Goal: Communication & Community: Participate in discussion

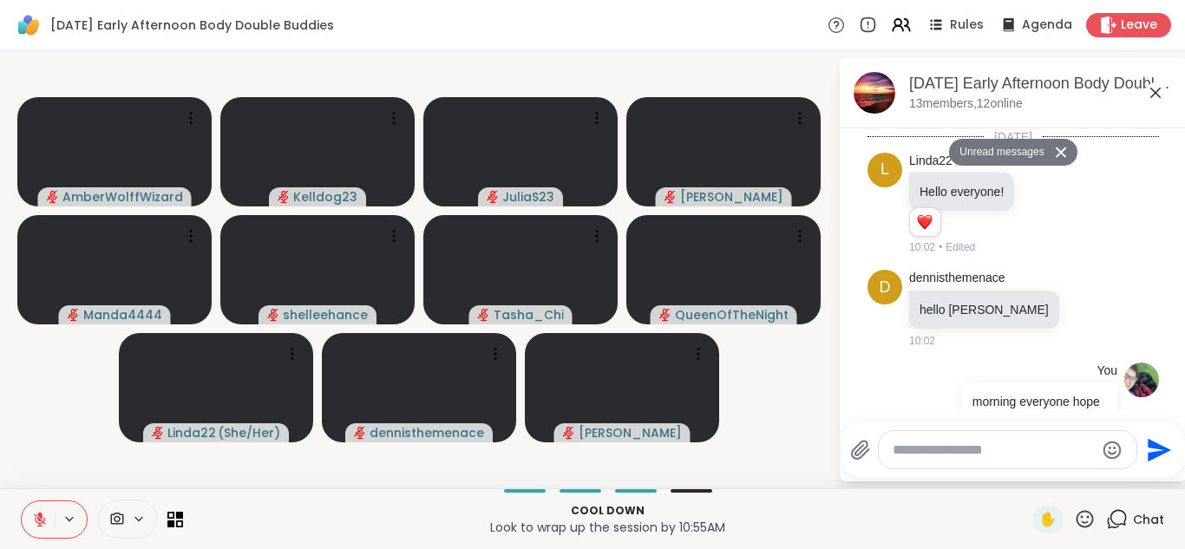
scroll to position [3134, 0]
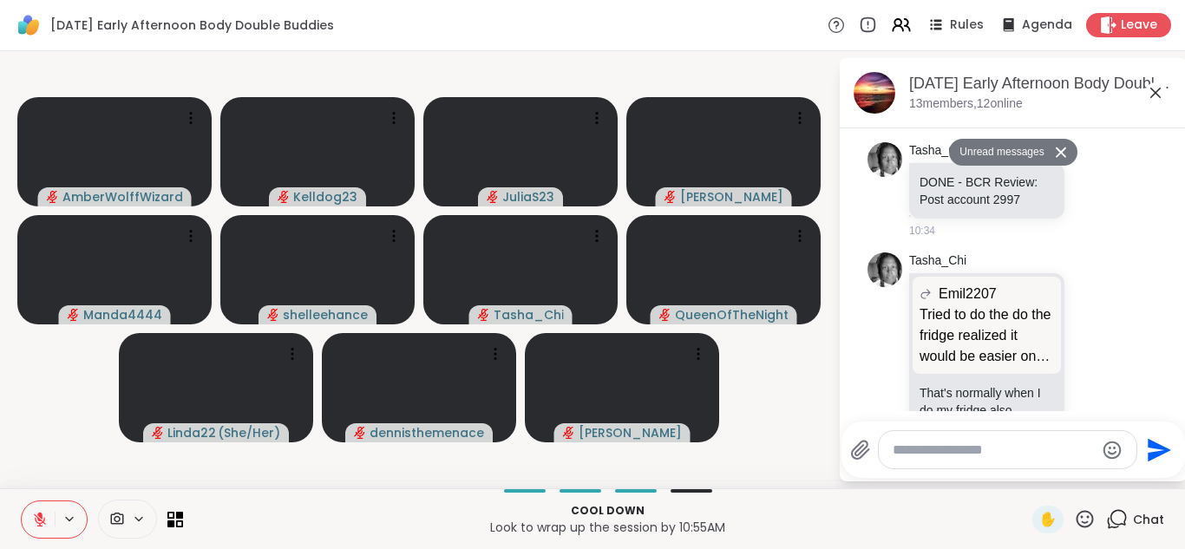
click at [979, 442] on textarea "Type your message" at bounding box center [994, 450] width 202 height 17
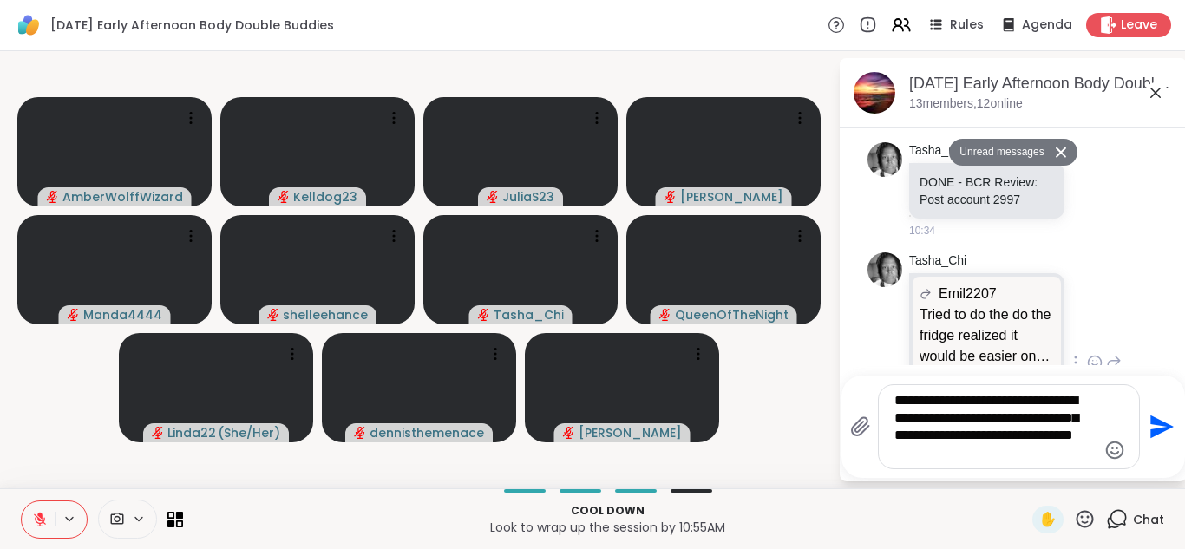
type textarea "**********"
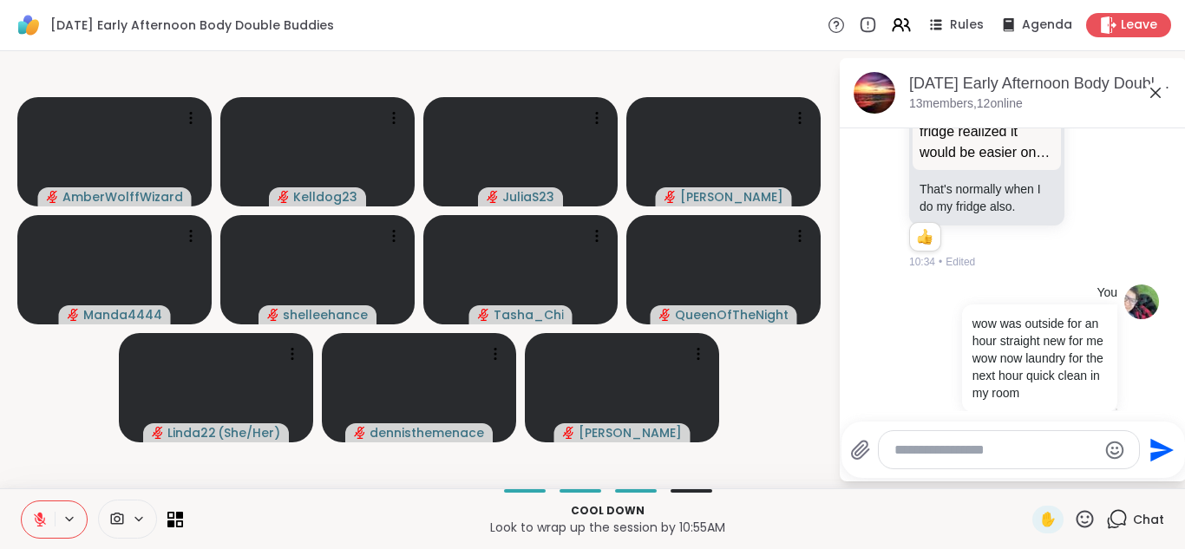
scroll to position [3254, 0]
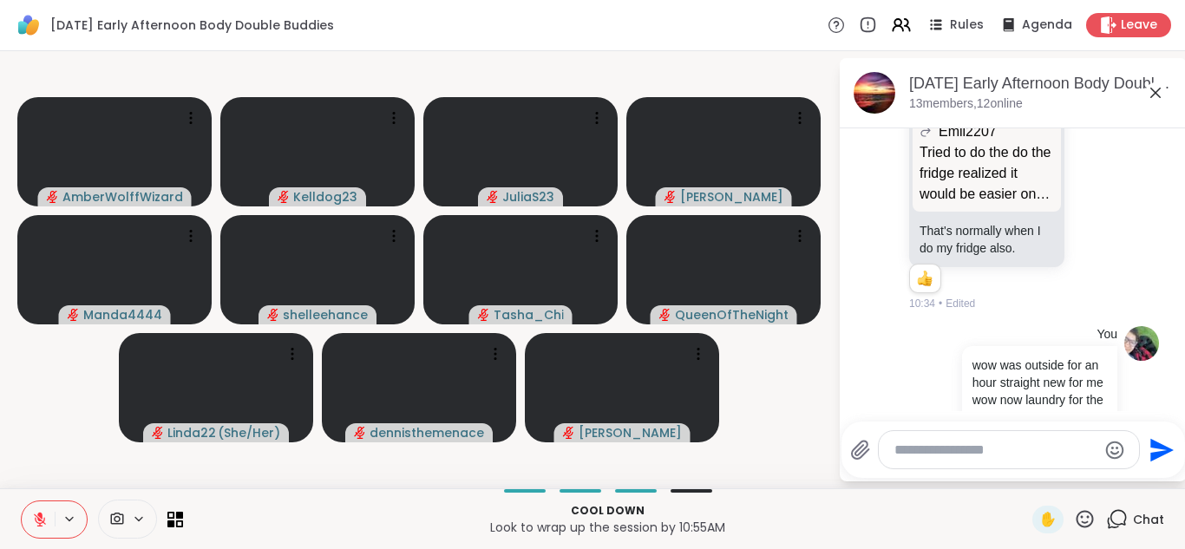
click at [1158, 90] on icon at bounding box center [1155, 93] width 10 height 10
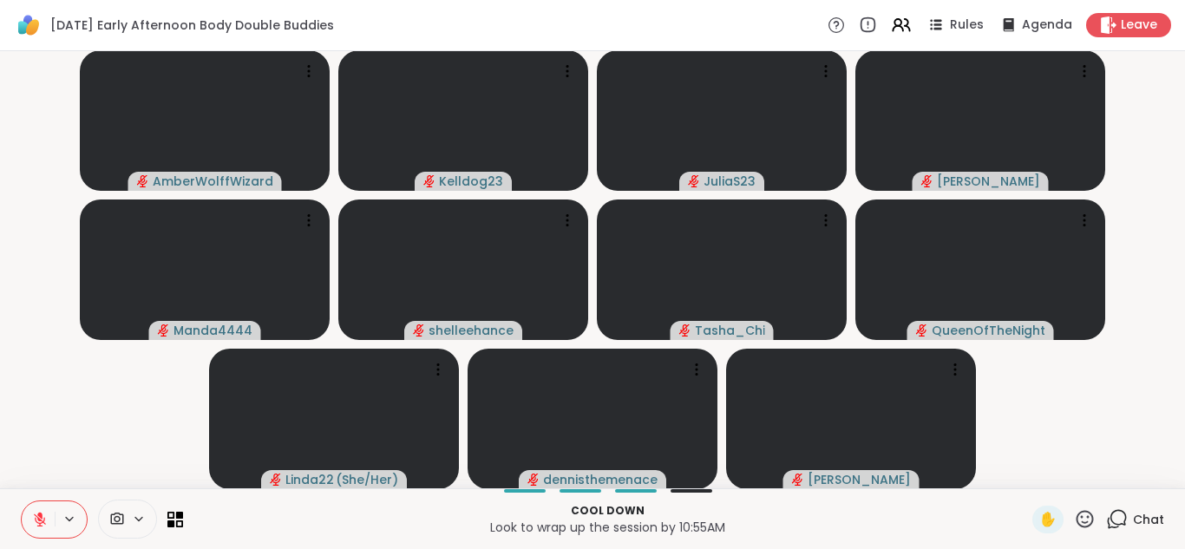
click at [1124, 526] on icon at bounding box center [1117, 519] width 22 height 22
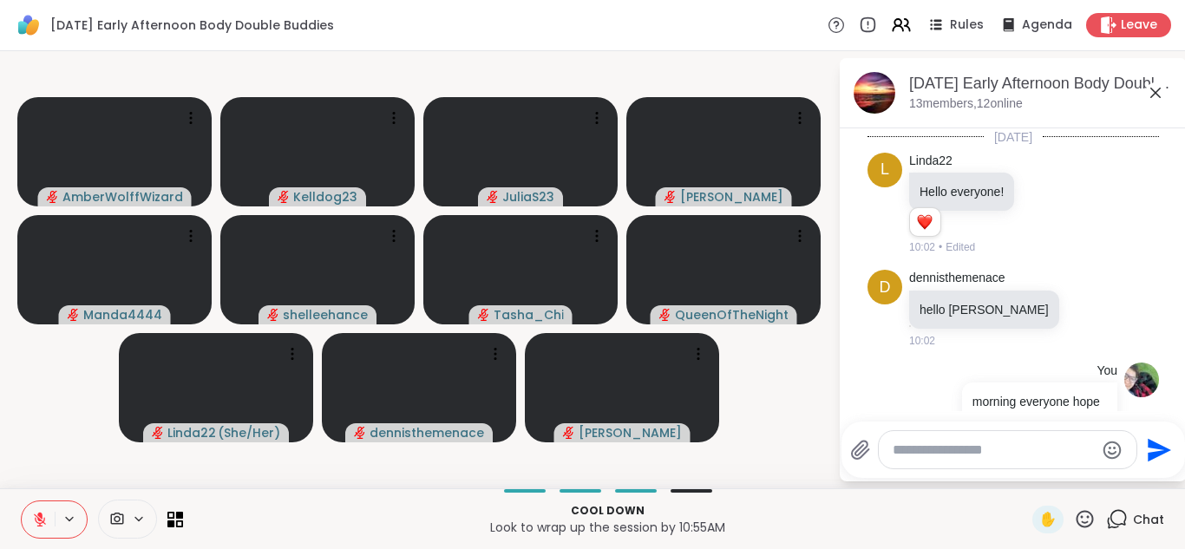
scroll to position [3237, 0]
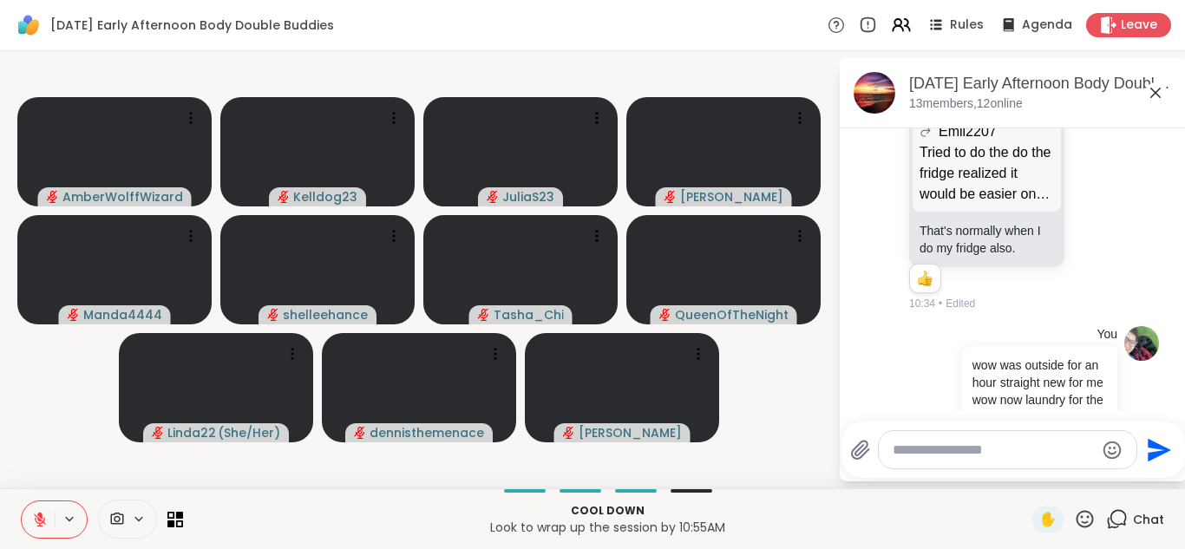
click at [928, 449] on textarea "Type your message" at bounding box center [994, 450] width 202 height 17
type textarea "**********"
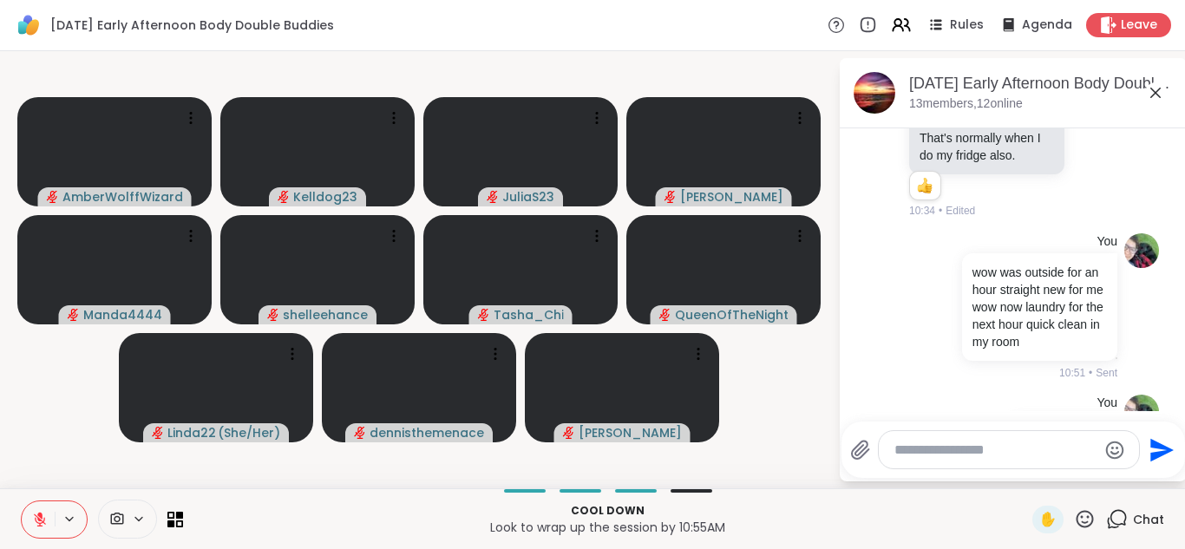
click at [1159, 93] on icon at bounding box center [1155, 92] width 21 height 21
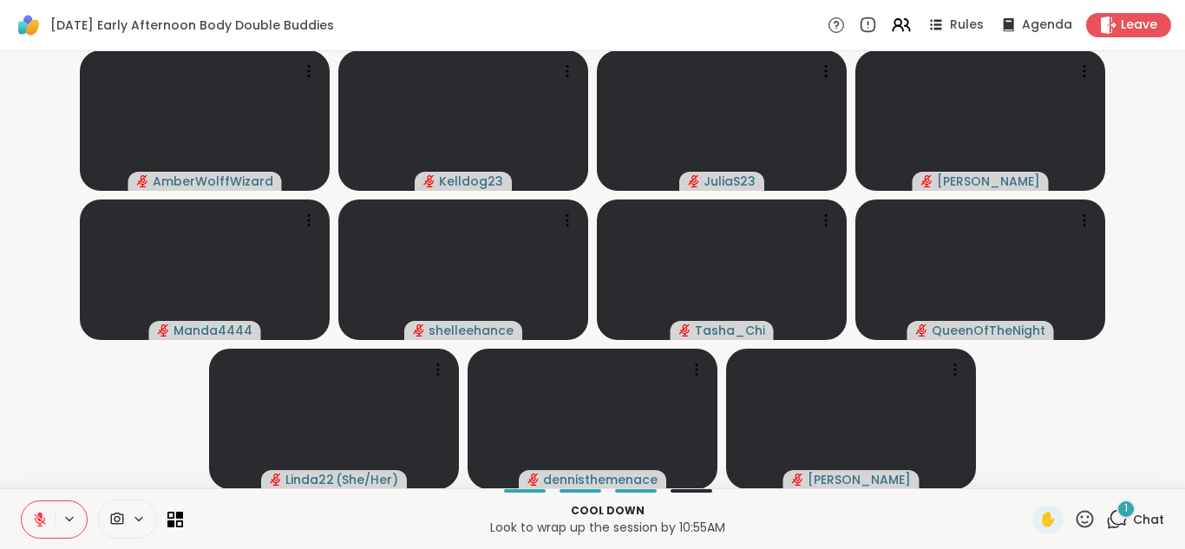
click at [1123, 515] on div "1" at bounding box center [1126, 509] width 19 height 19
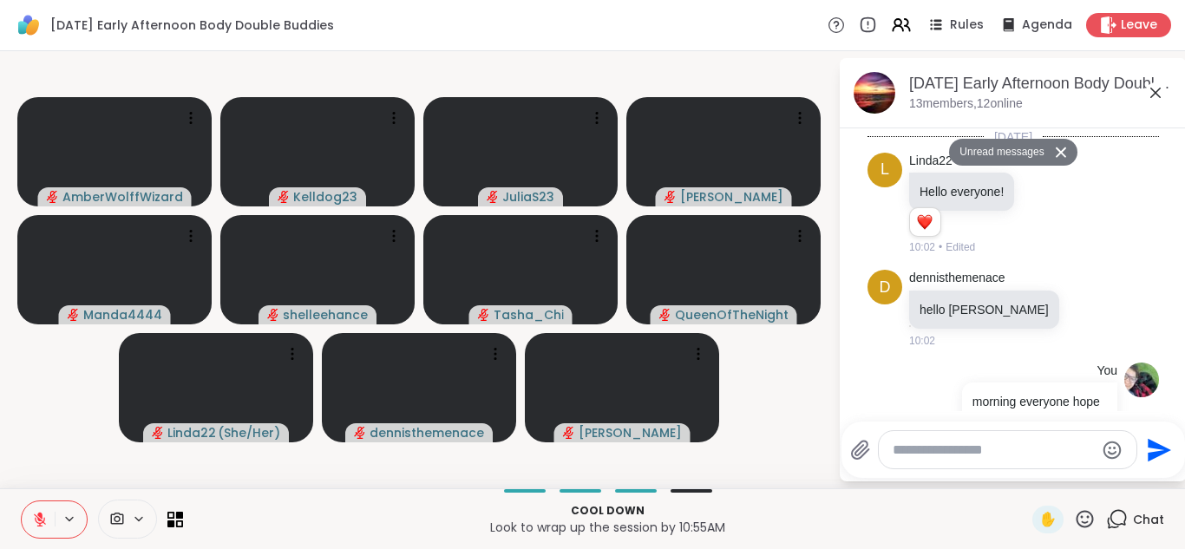
scroll to position [3816, 0]
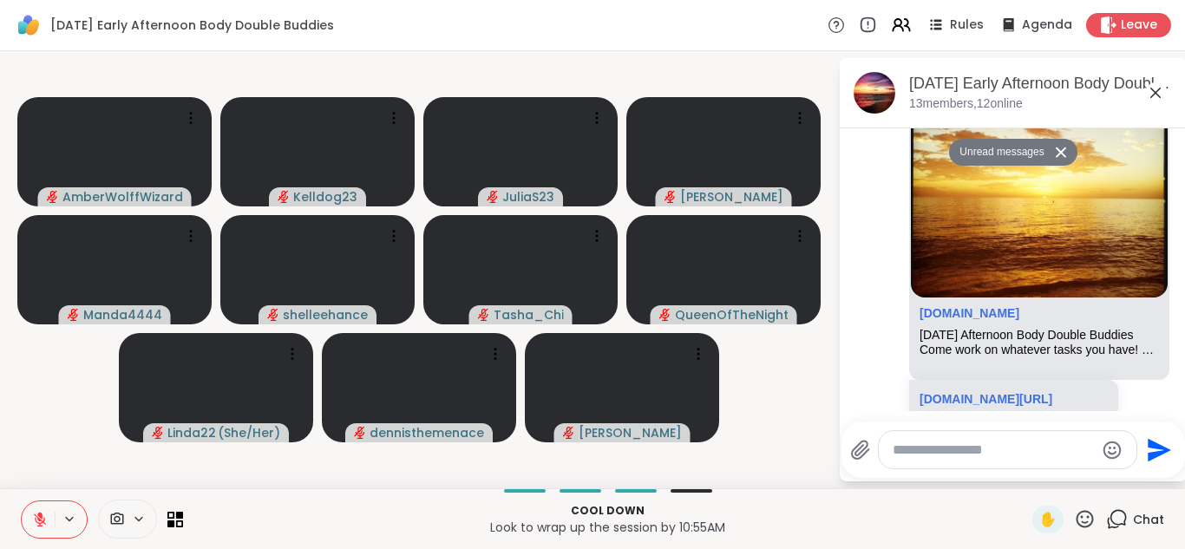
click at [914, 456] on textarea "Type your message" at bounding box center [994, 450] width 202 height 17
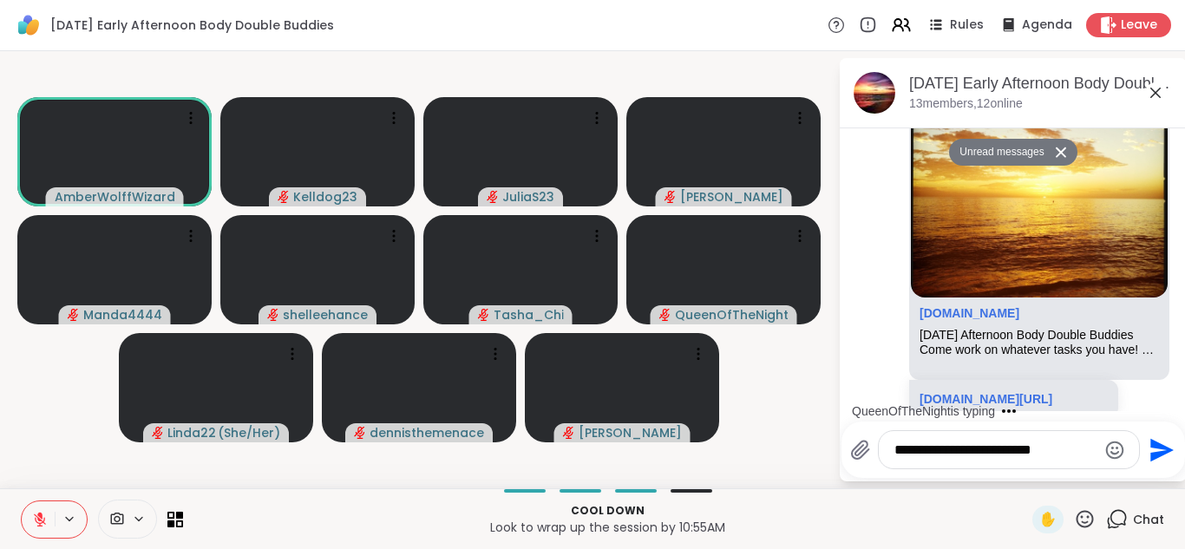
type textarea "**********"
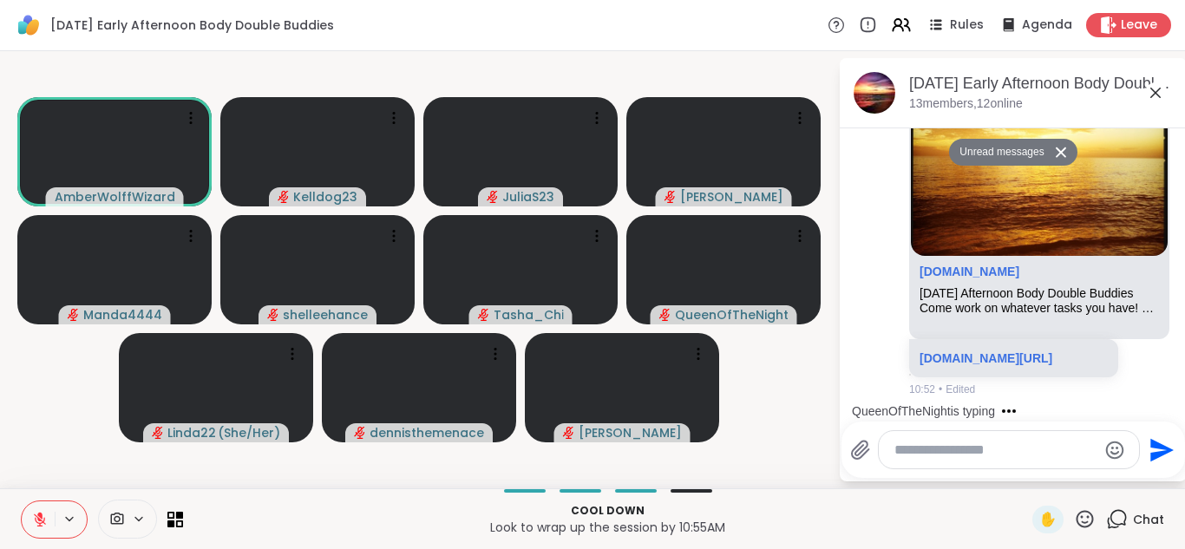
scroll to position [3885, 0]
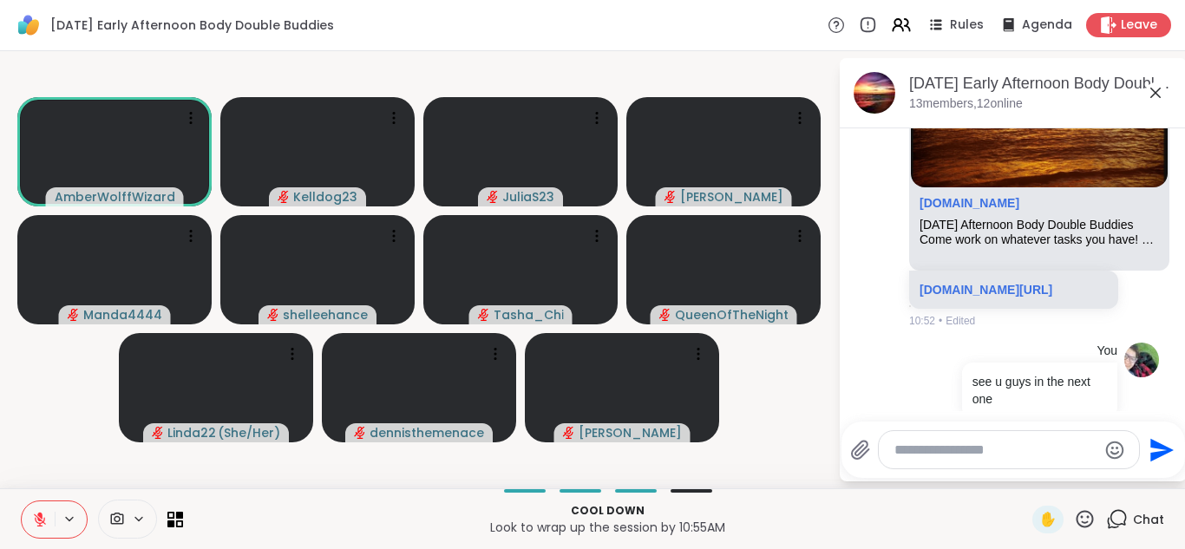
click at [1161, 87] on icon at bounding box center [1155, 92] width 21 height 21
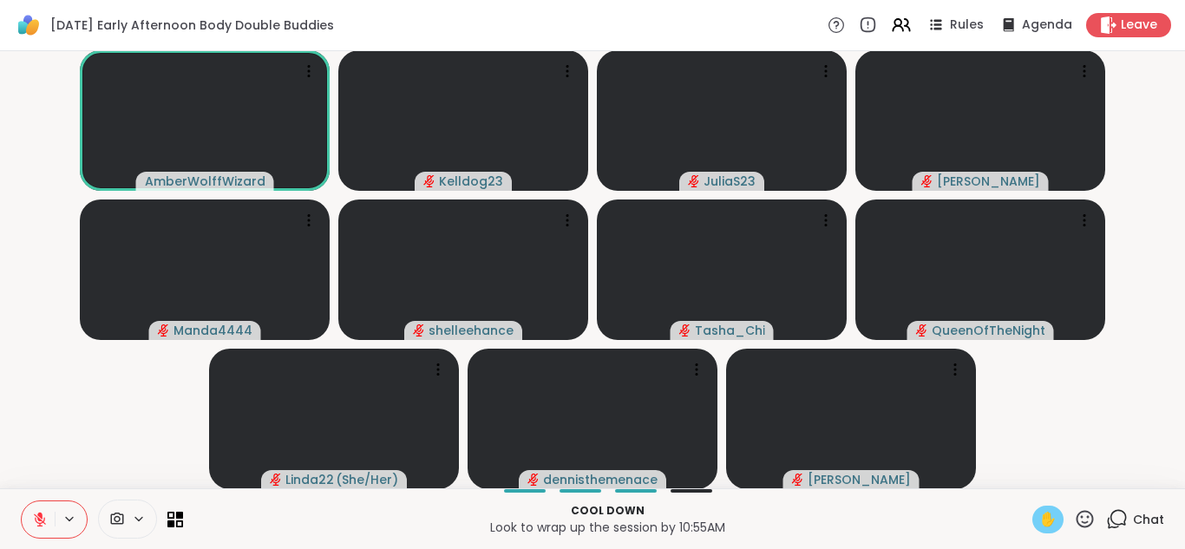
click at [1047, 527] on span "✋" at bounding box center [1047, 519] width 17 height 21
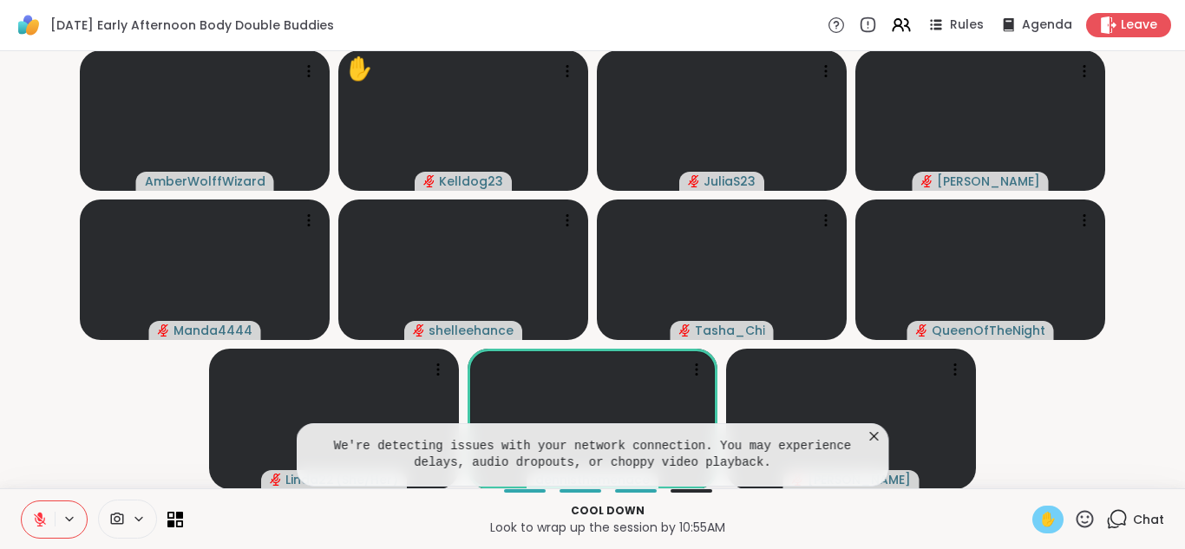
click at [872, 434] on icon at bounding box center [874, 436] width 9 height 9
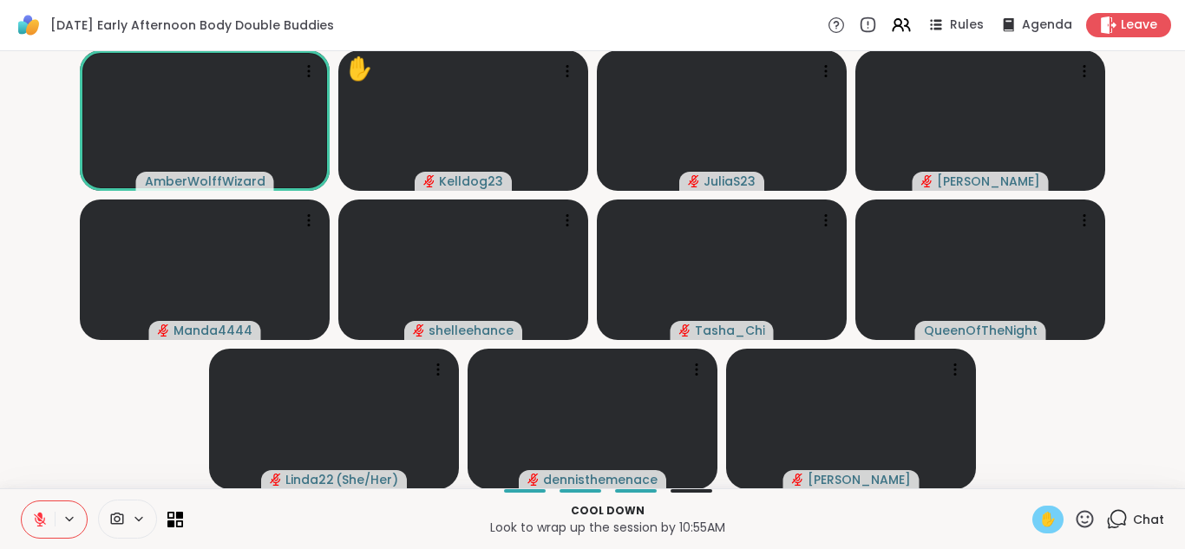
click at [35, 509] on button at bounding box center [38, 519] width 33 height 36
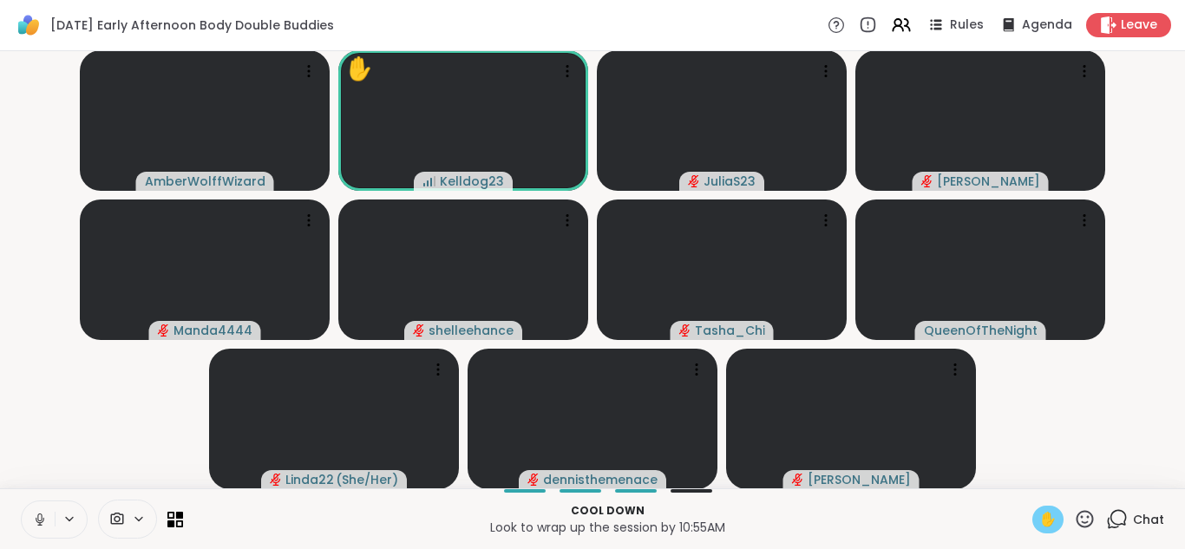
click at [1045, 514] on span "✋" at bounding box center [1047, 519] width 17 height 21
click at [1121, 509] on div "1" at bounding box center [1126, 509] width 19 height 19
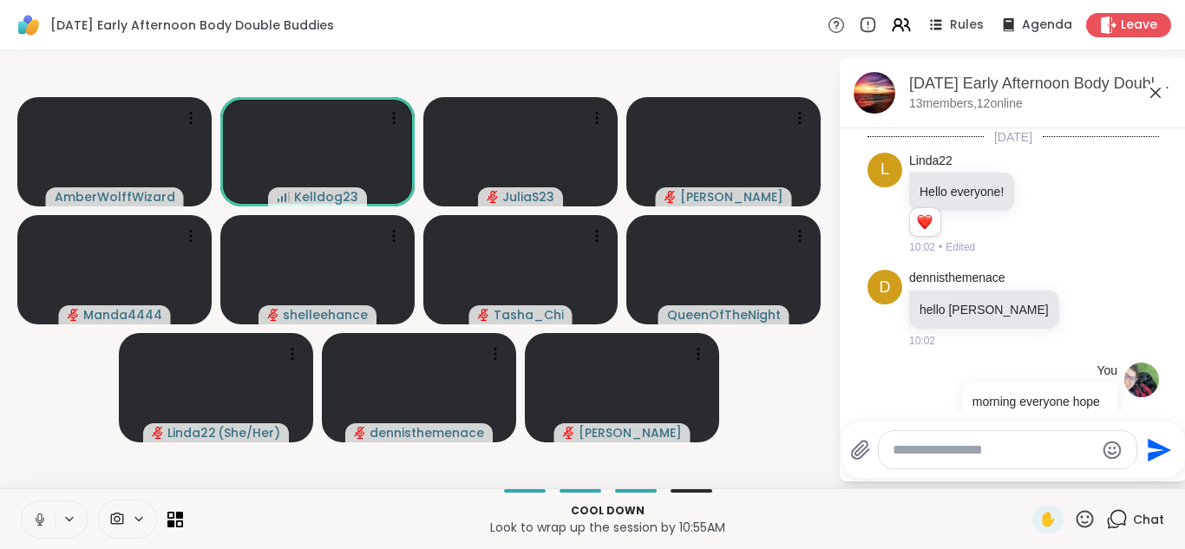
scroll to position [4036, 0]
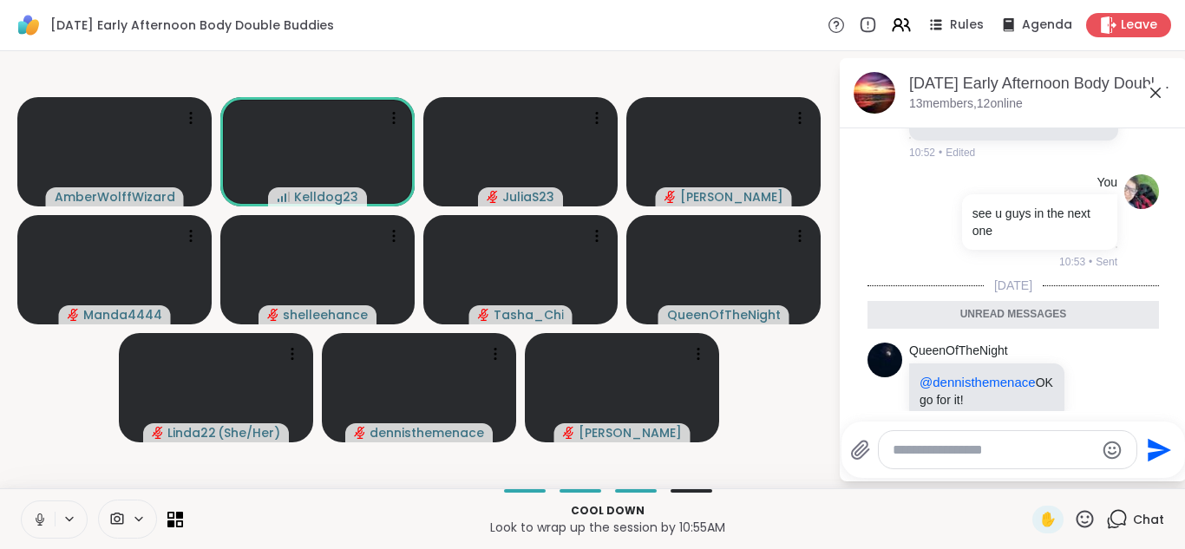
click at [1150, 94] on icon at bounding box center [1155, 92] width 21 height 21
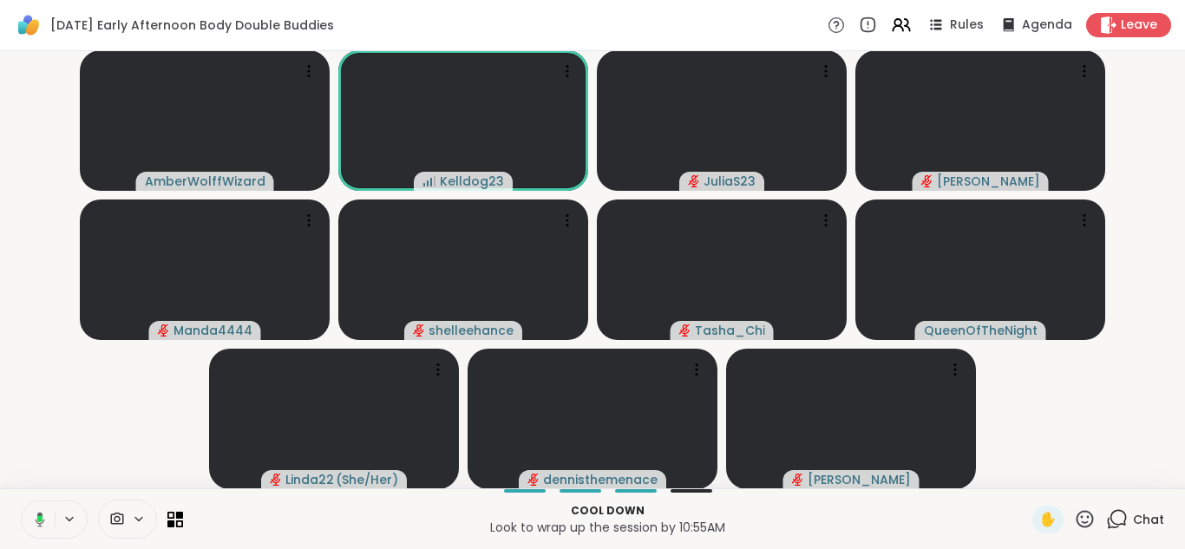
click at [29, 505] on button at bounding box center [37, 519] width 36 height 36
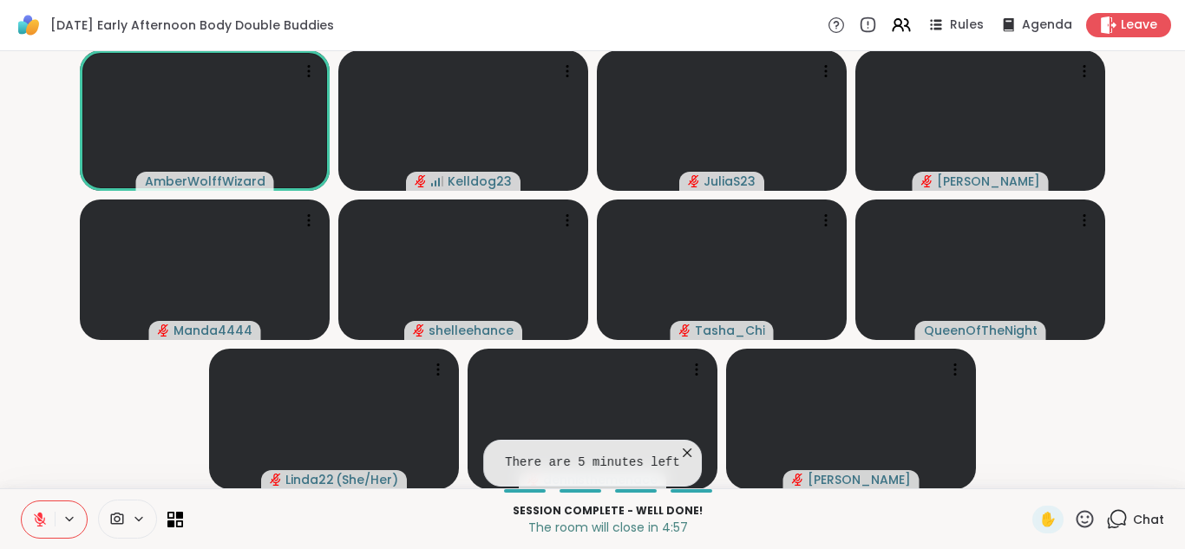
click at [683, 450] on icon at bounding box center [687, 453] width 9 height 9
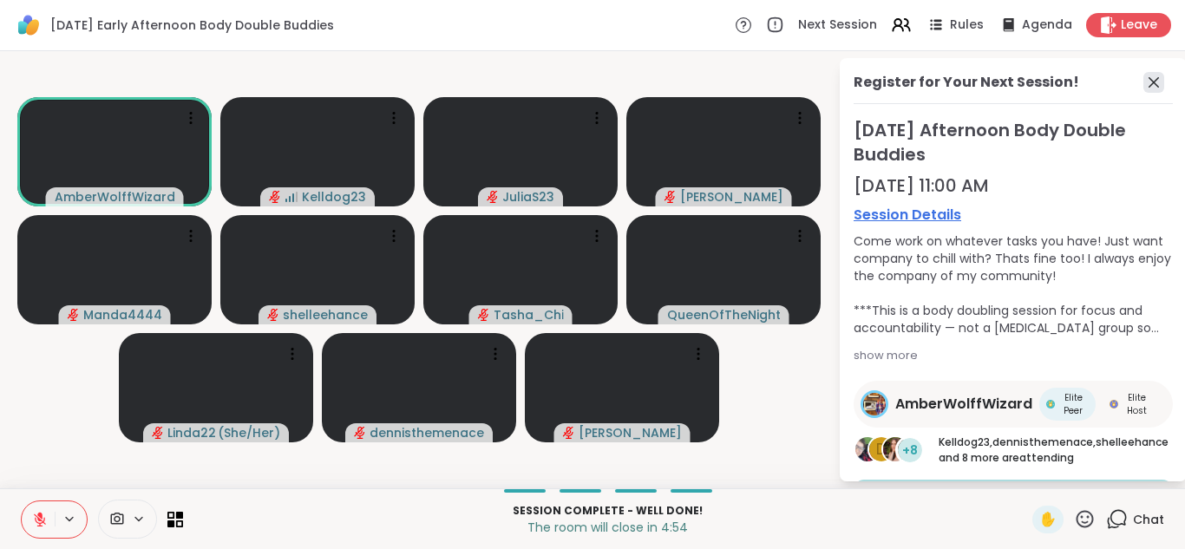
click at [1158, 78] on icon at bounding box center [1153, 82] width 21 height 21
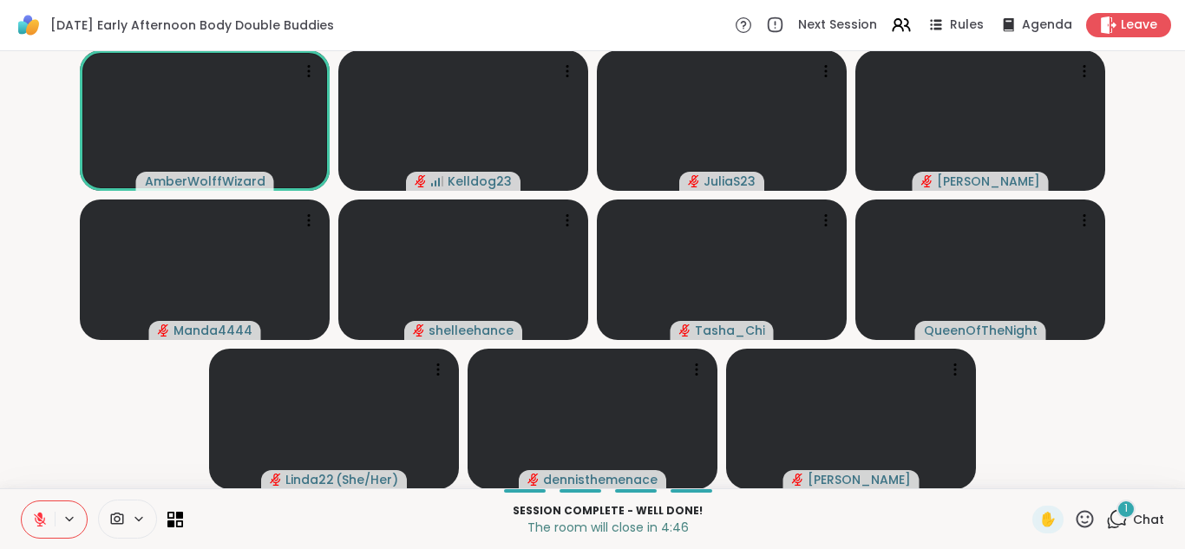
click at [1121, 514] on div "1" at bounding box center [1126, 509] width 19 height 19
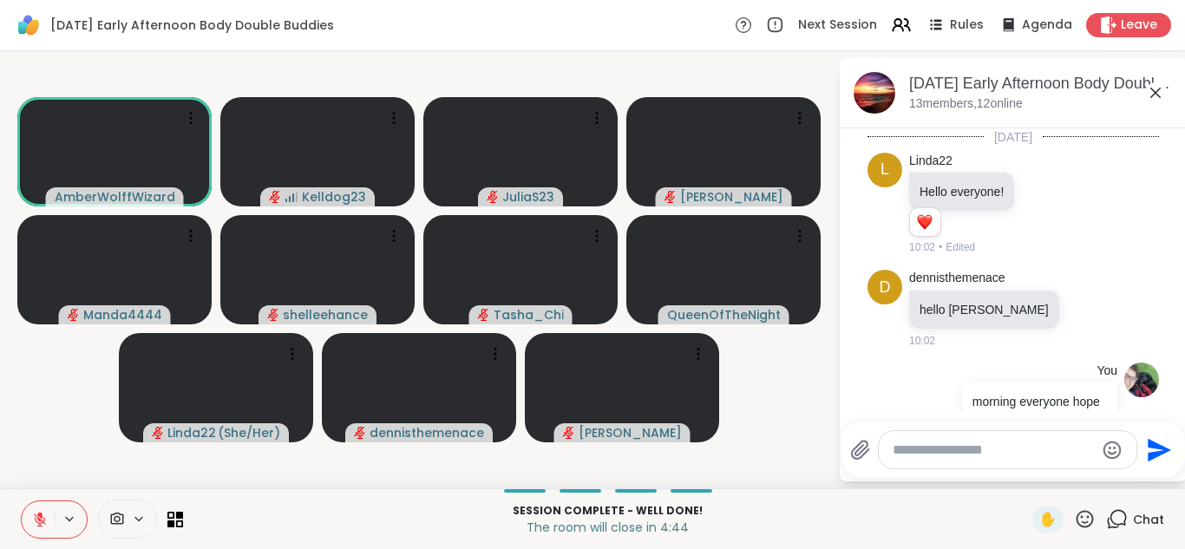
scroll to position [4128, 0]
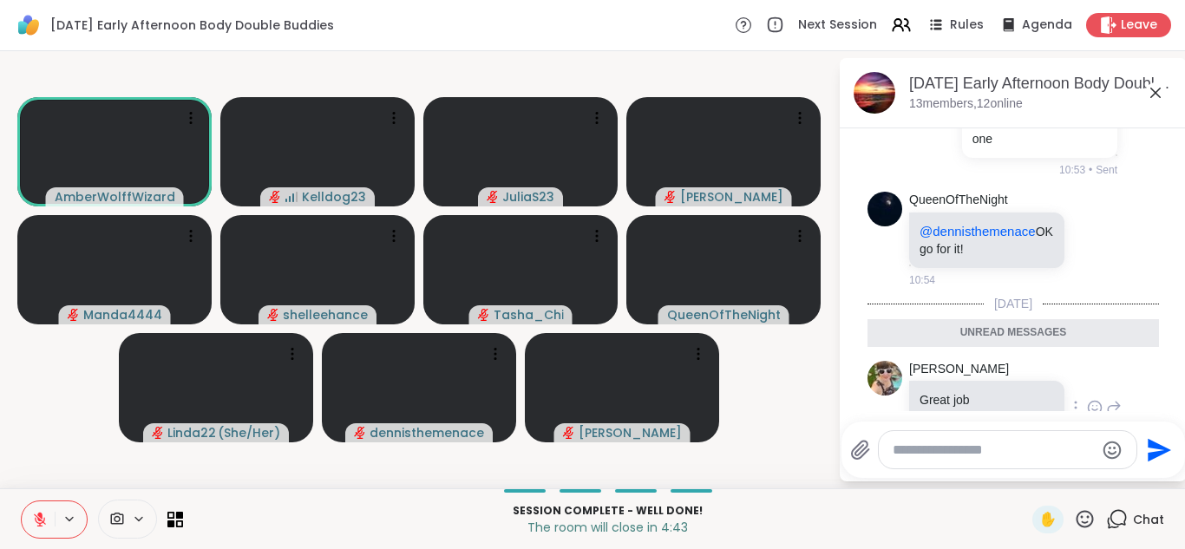
click at [1099, 399] on icon at bounding box center [1095, 407] width 16 height 17
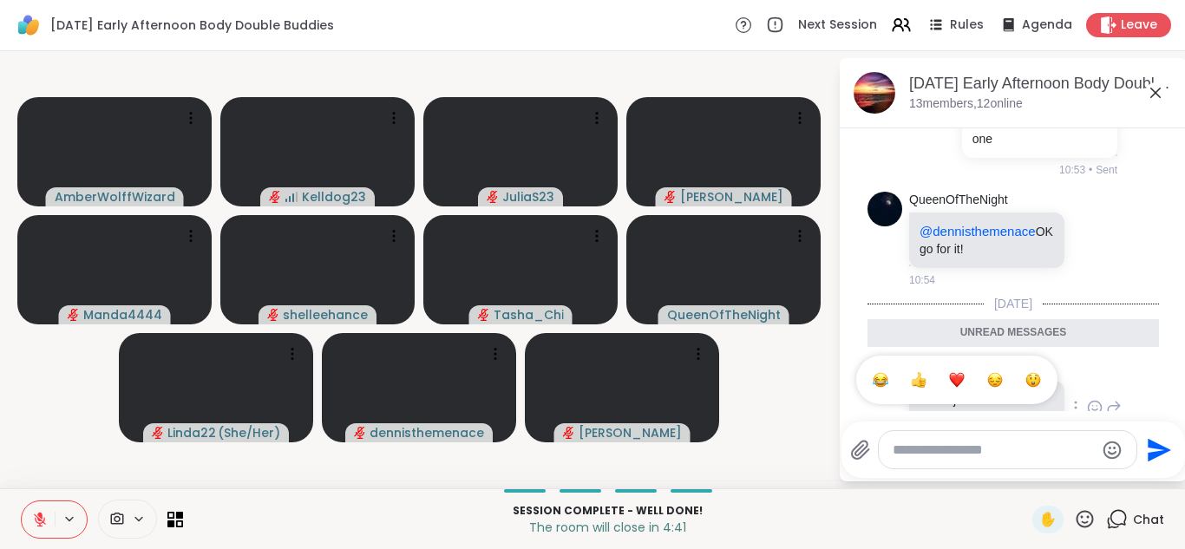
click at [957, 372] on div "Select Reaction: Heart" at bounding box center [957, 380] width 16 height 16
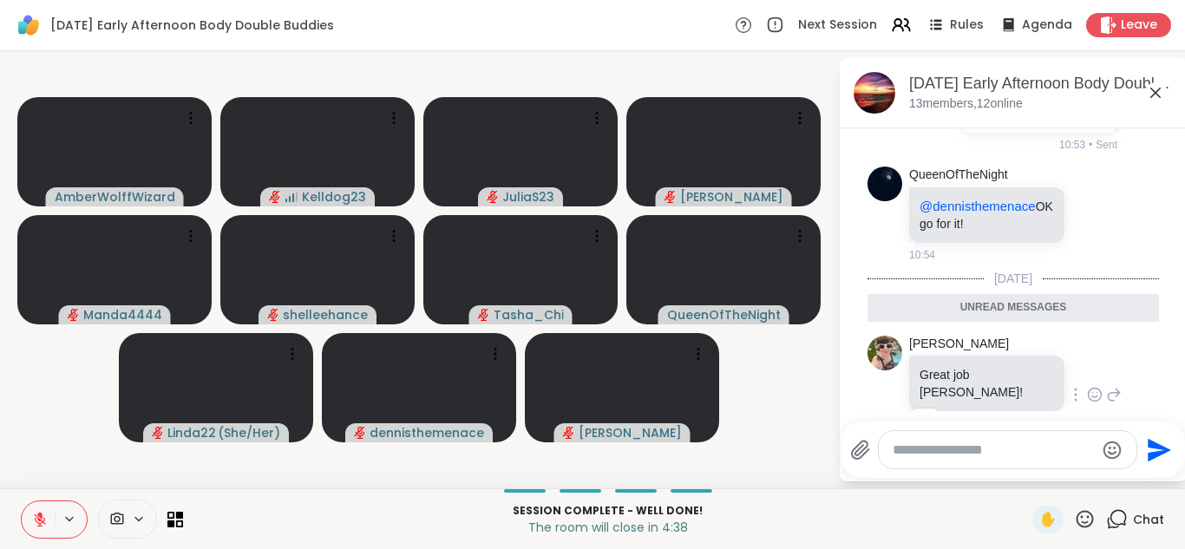
click at [25, 516] on button at bounding box center [38, 519] width 33 height 36
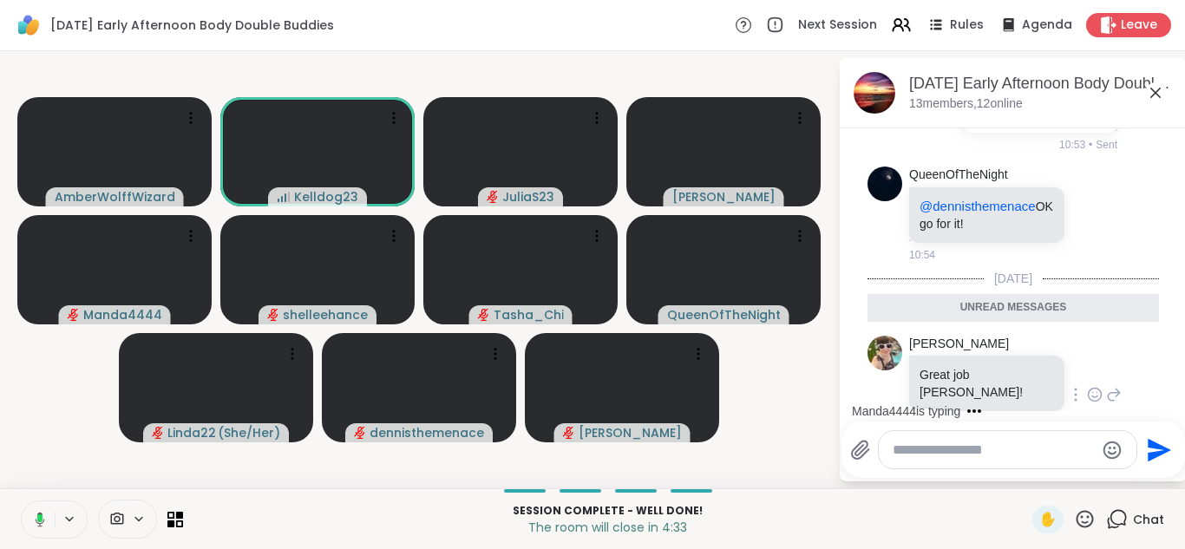
click at [1157, 94] on icon at bounding box center [1155, 92] width 21 height 21
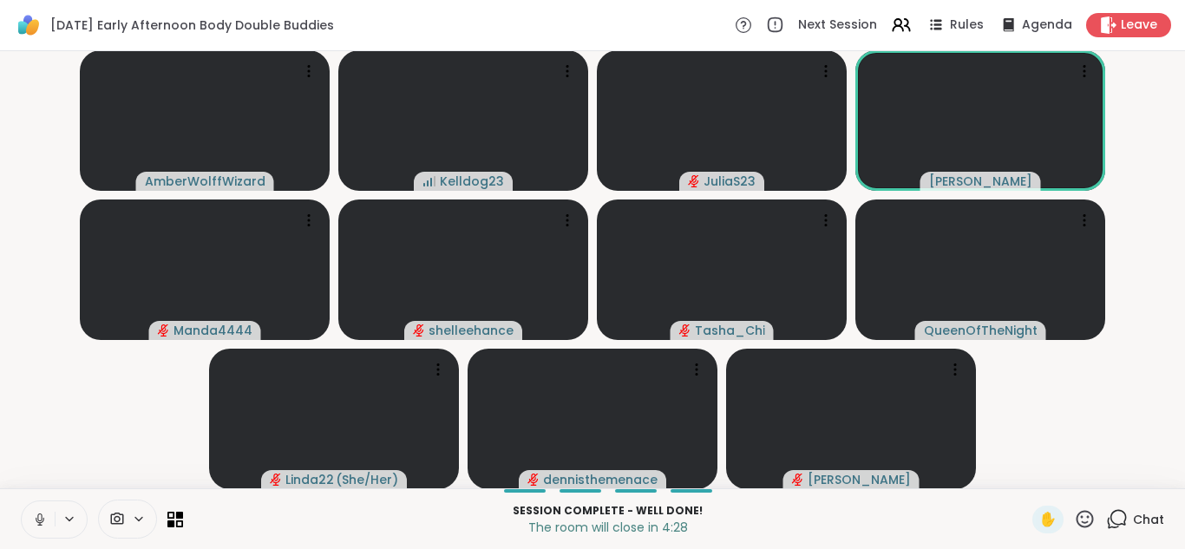
click at [37, 513] on icon at bounding box center [40, 520] width 16 height 16
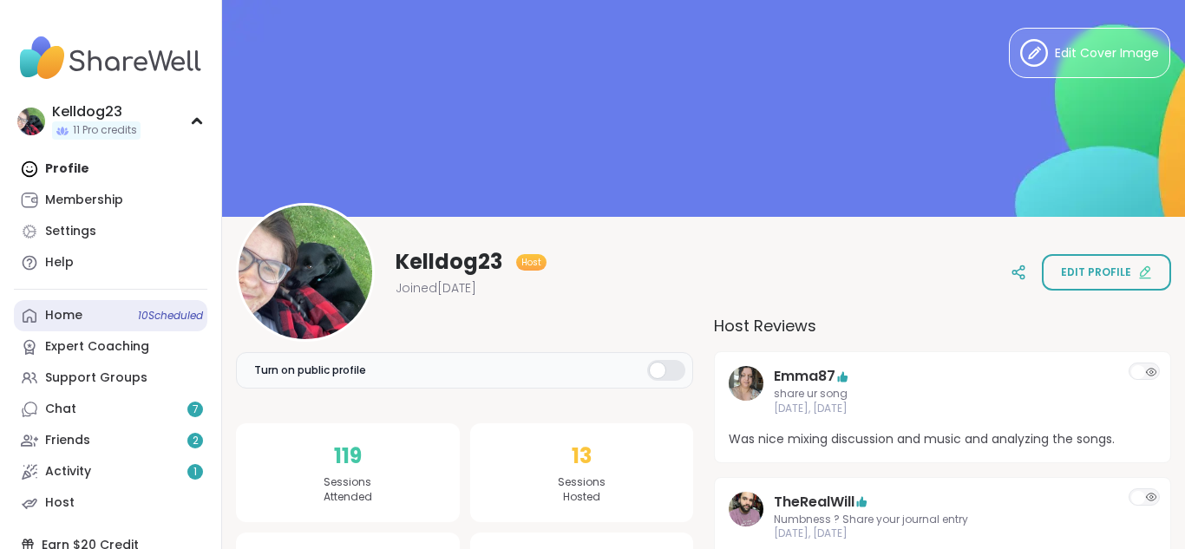
click at [58, 307] on div "Home 10 Scheduled" at bounding box center [63, 315] width 37 height 17
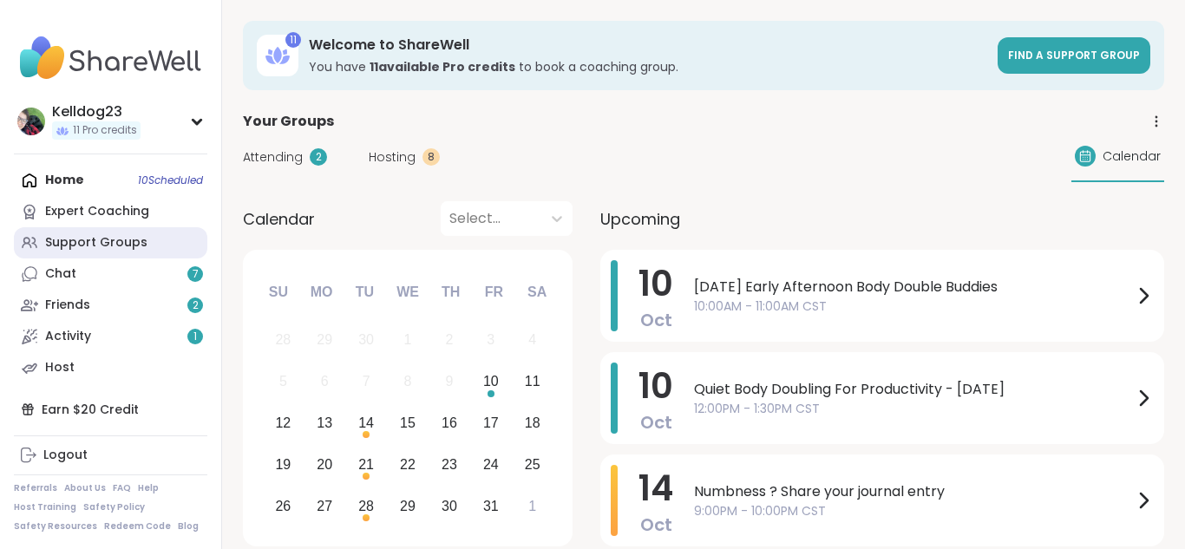
click at [114, 246] on div "Support Groups" at bounding box center [96, 242] width 102 height 17
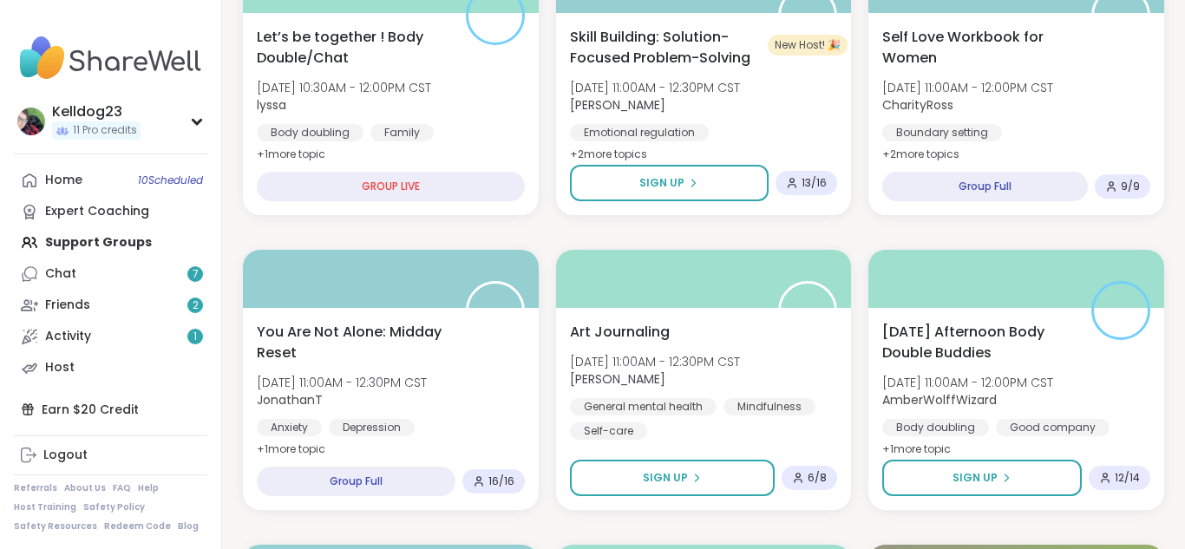
scroll to position [659, 0]
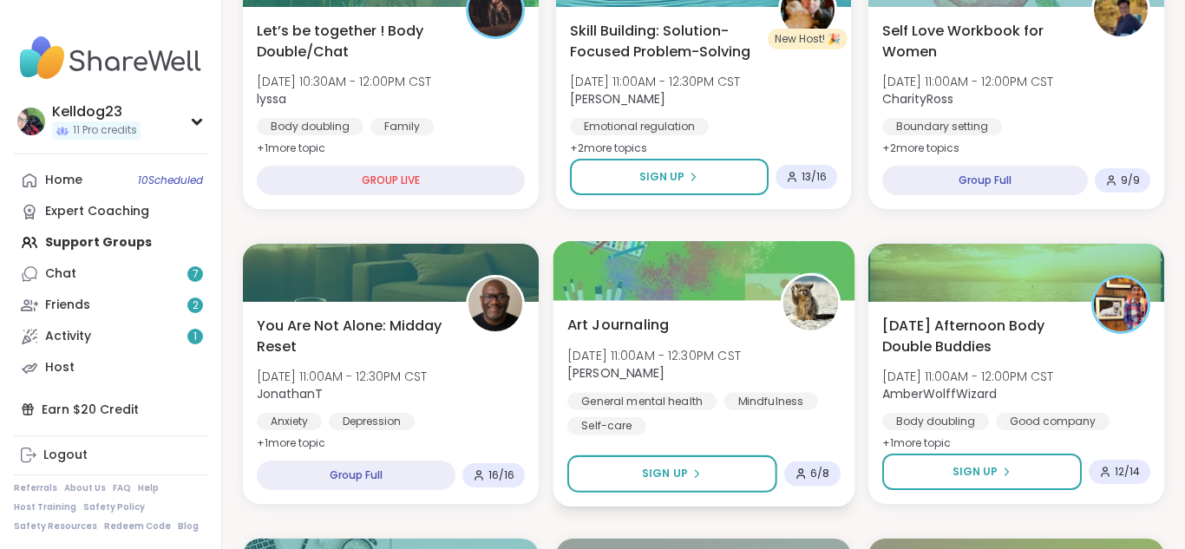
click at [681, 332] on div "Art Journaling [DATE] 11:00AM - 12:30PM CST [PERSON_NAME] General mental health…" at bounding box center [703, 374] width 273 height 121
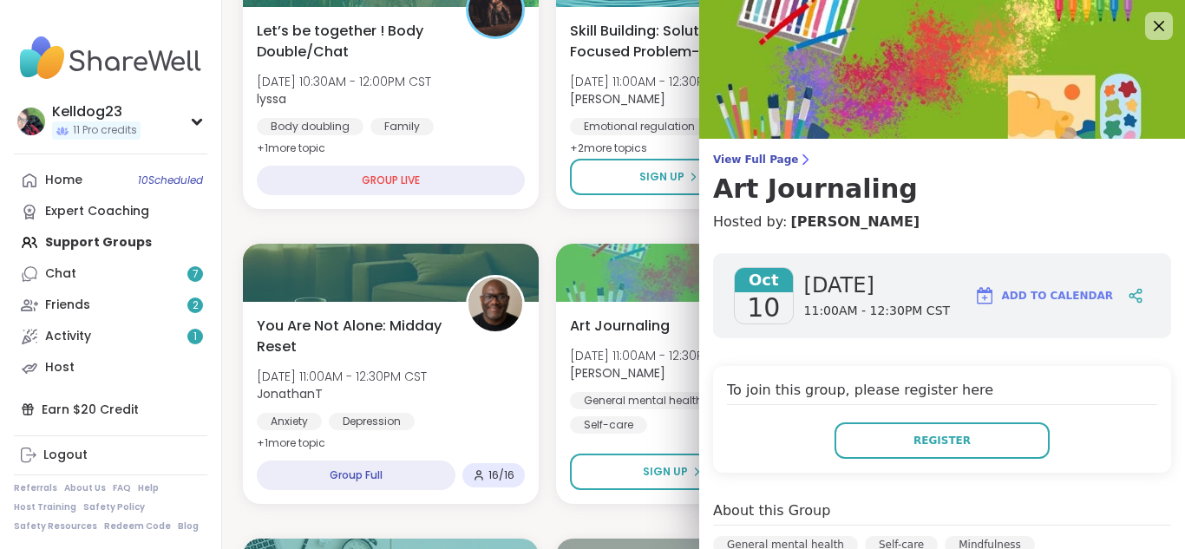
click at [744, 425] on div "Register" at bounding box center [942, 441] width 430 height 36
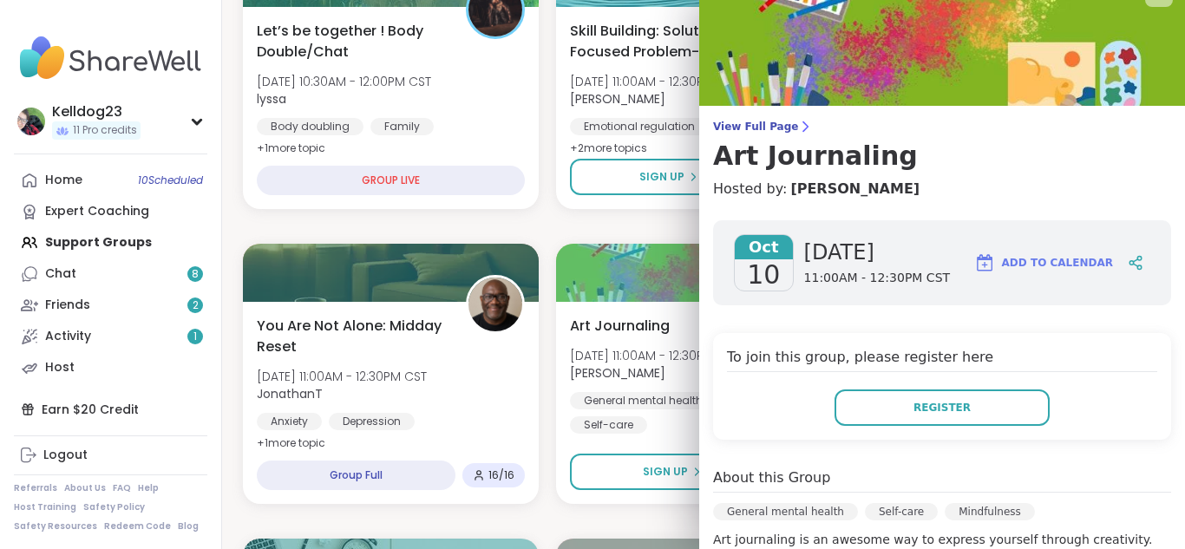
scroll to position [0, 0]
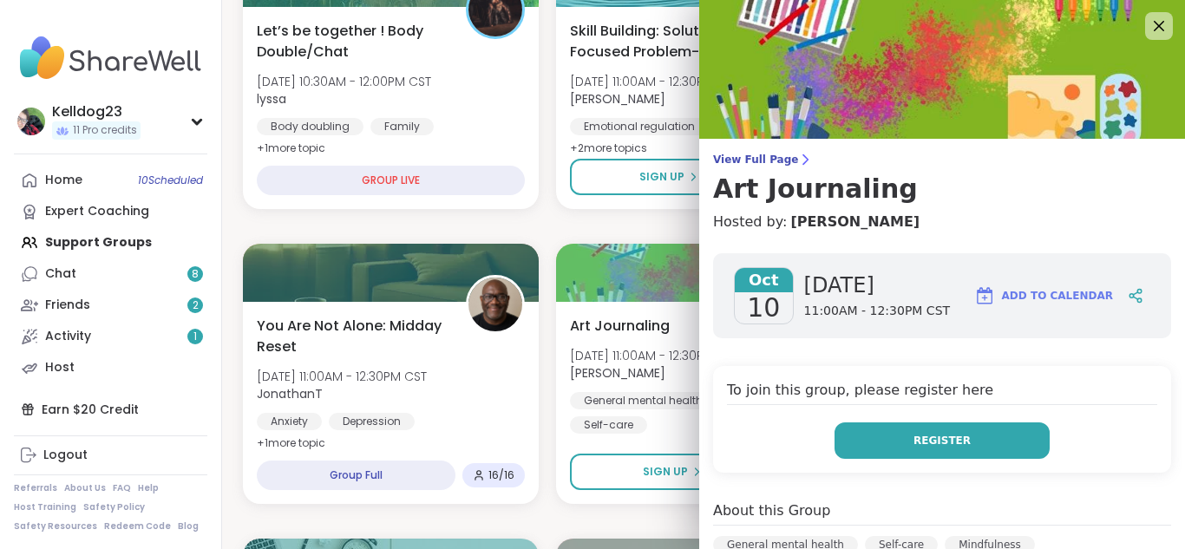
click at [887, 428] on button "Register" at bounding box center [942, 441] width 215 height 36
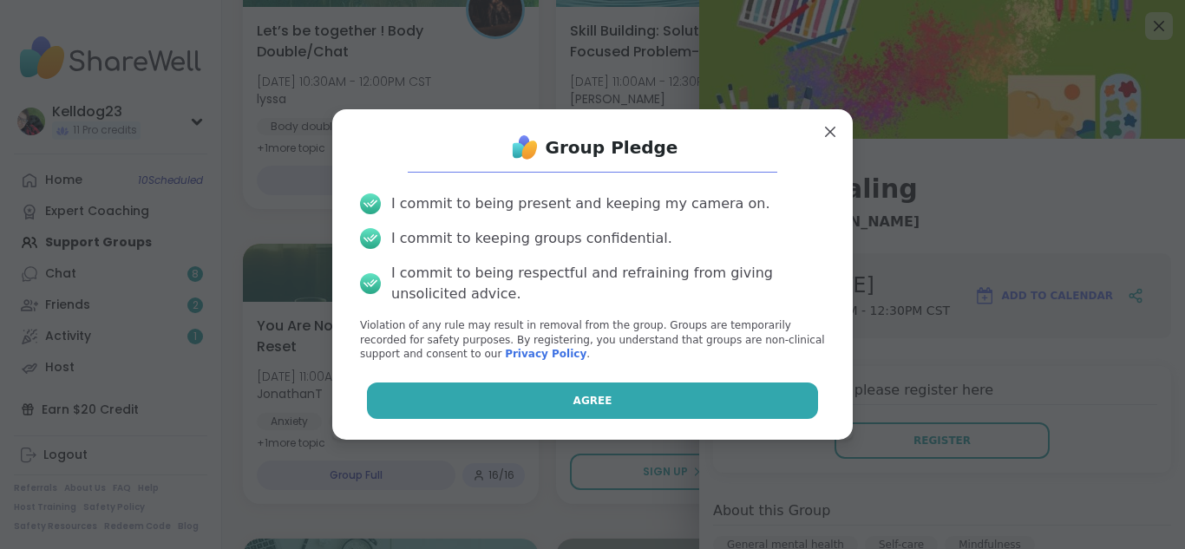
click at [580, 407] on span "Agree" at bounding box center [592, 401] width 39 height 16
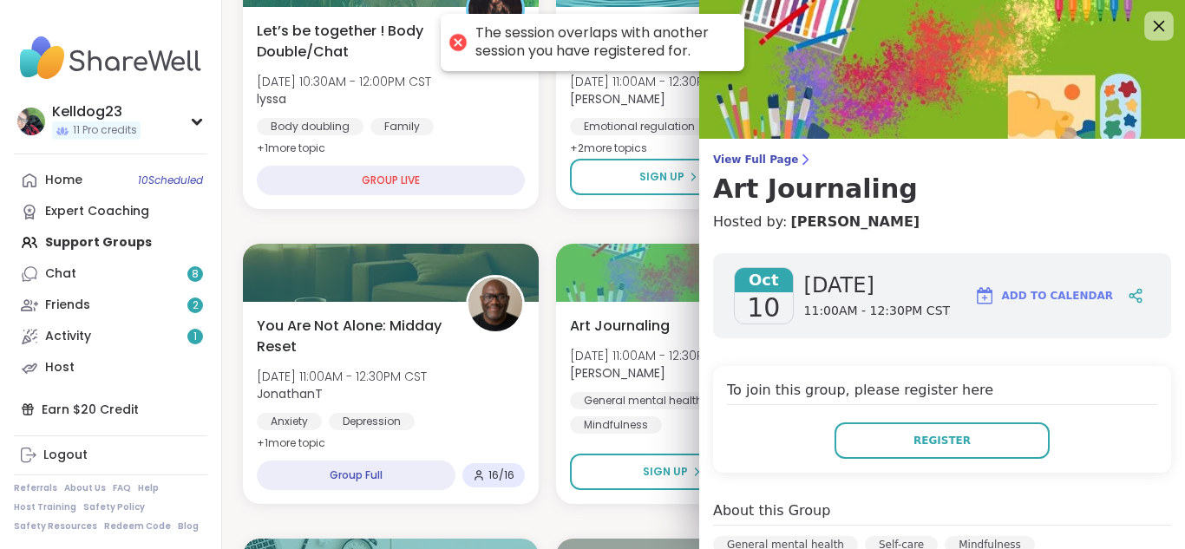
click at [1157, 17] on icon at bounding box center [1159, 26] width 22 height 22
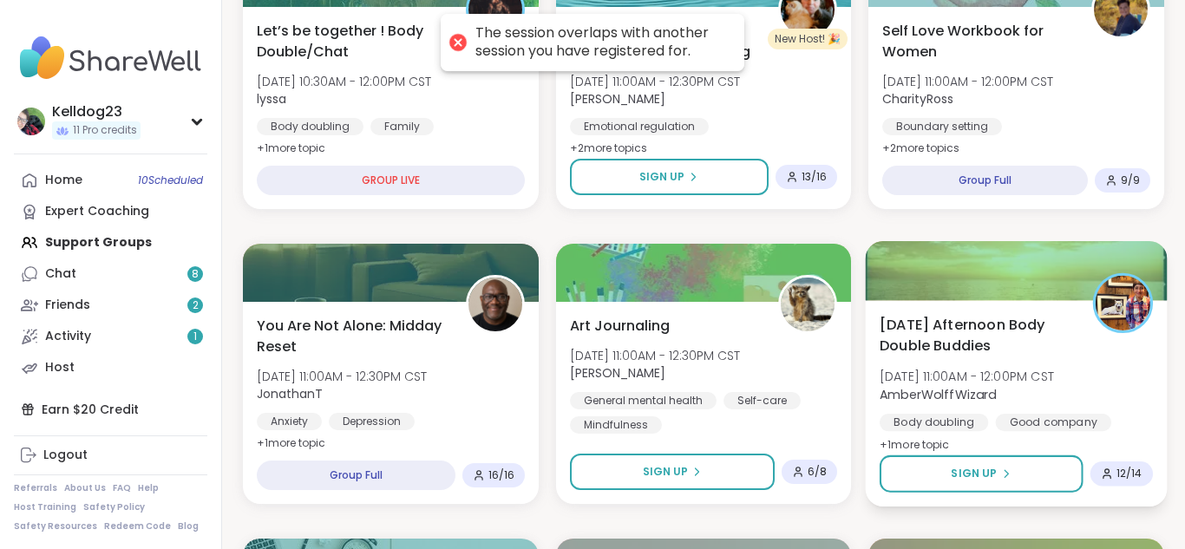
click at [920, 298] on div at bounding box center [1016, 270] width 301 height 59
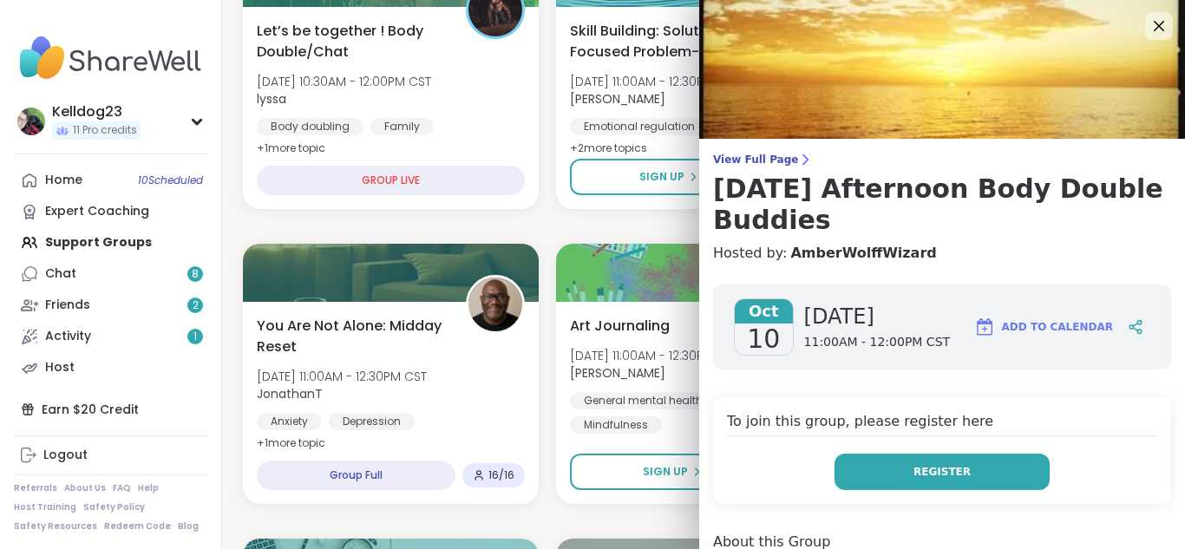
click at [876, 454] on button "Register" at bounding box center [942, 472] width 215 height 36
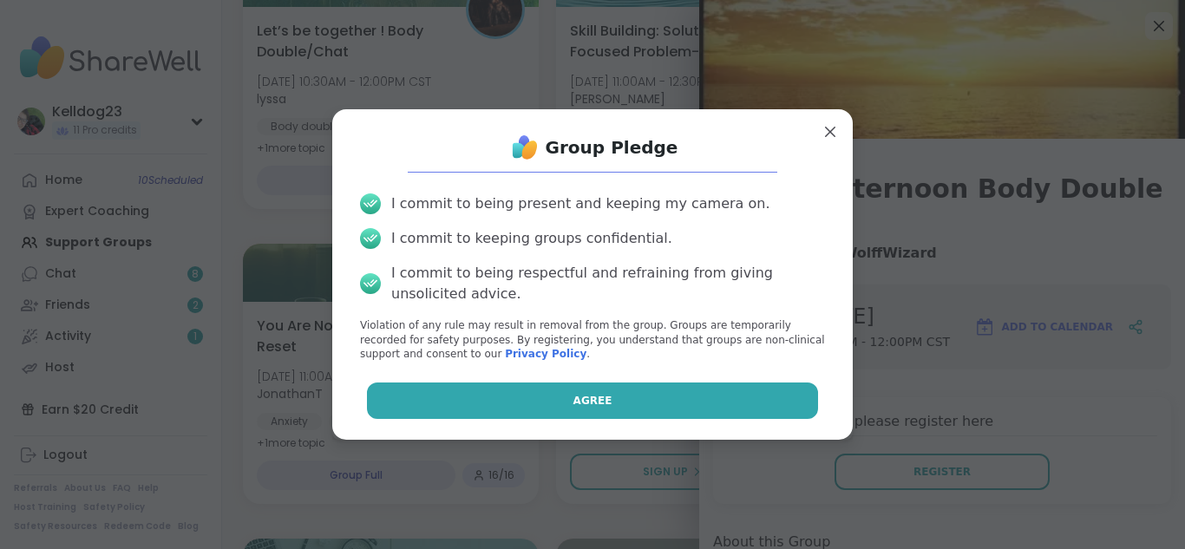
click at [638, 407] on button "Agree" at bounding box center [593, 401] width 452 height 36
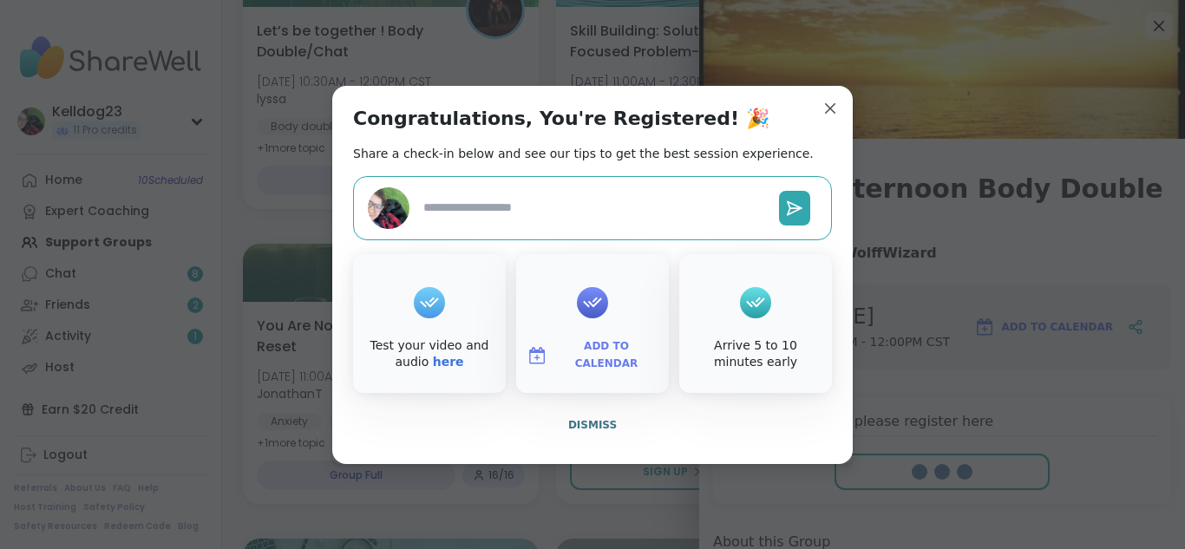
type textarea "*"
click at [585, 423] on span "Dismiss" at bounding box center [592, 425] width 49 height 12
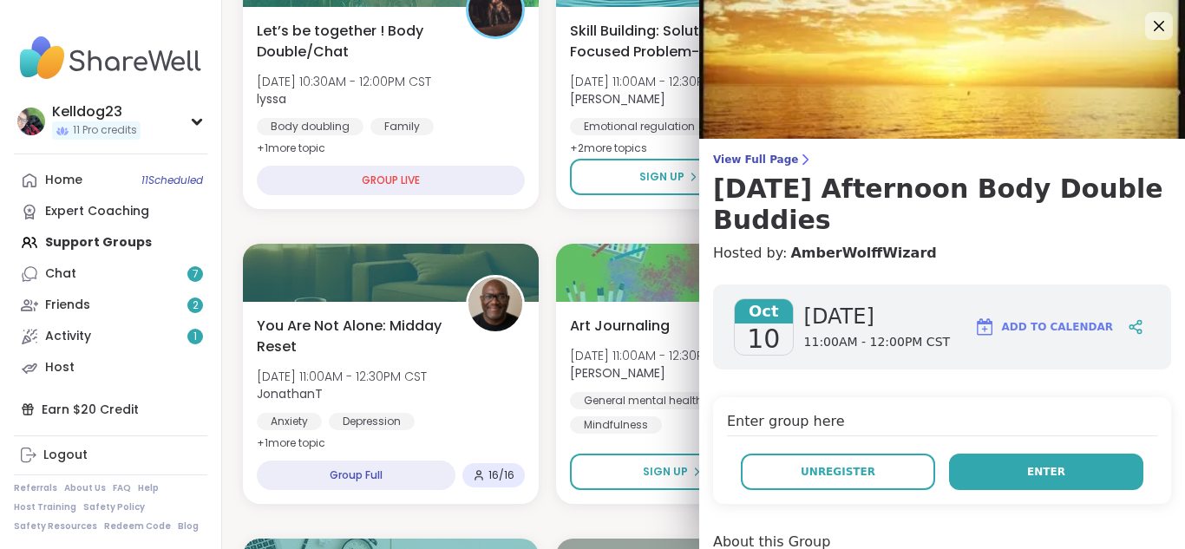
click at [1075, 454] on button "Enter" at bounding box center [1046, 472] width 194 height 36
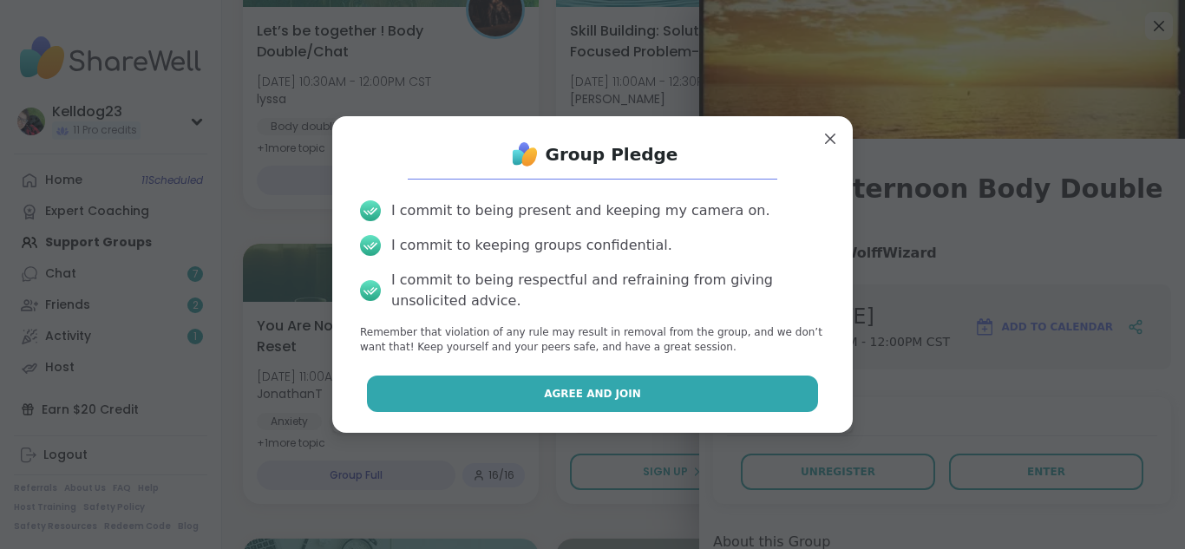
click at [620, 408] on button "Agree and Join" at bounding box center [593, 394] width 452 height 36
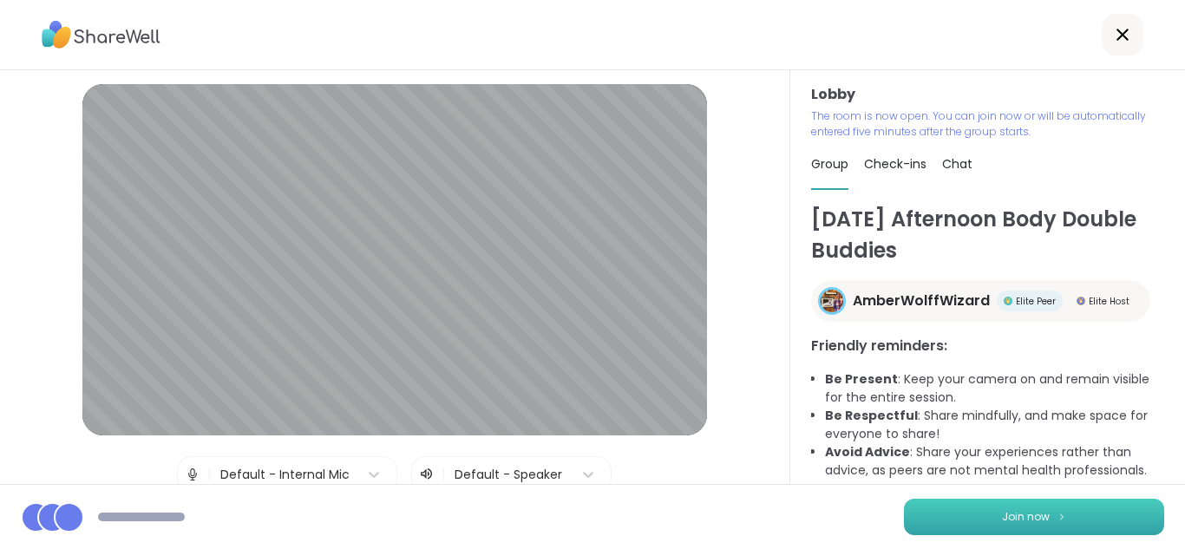
click at [1041, 509] on span "Join now" at bounding box center [1026, 517] width 48 height 16
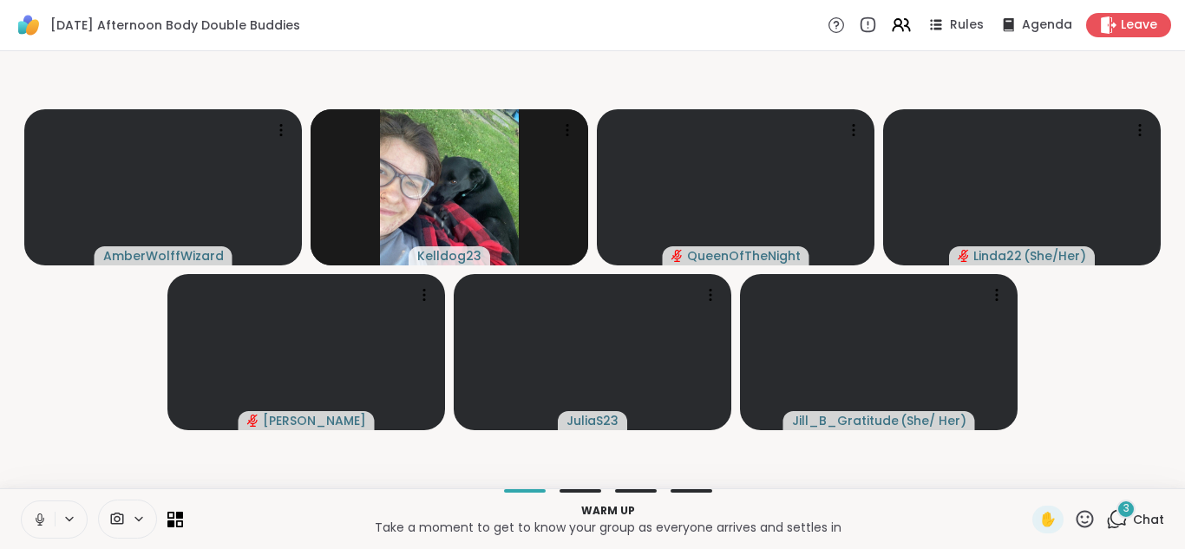
click at [38, 509] on button at bounding box center [38, 519] width 33 height 36
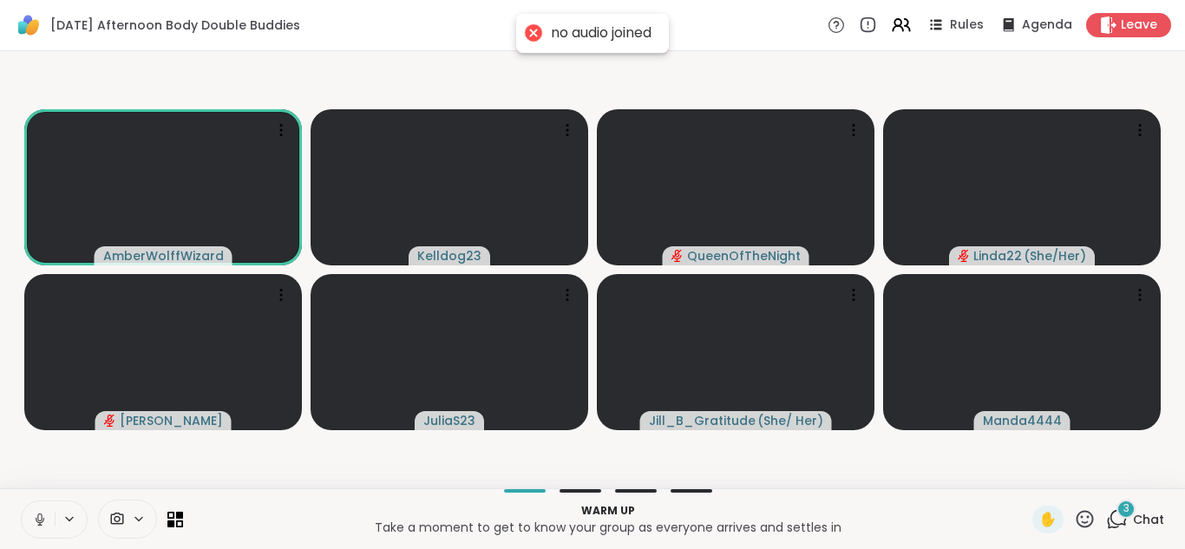
click at [36, 515] on icon at bounding box center [40, 520] width 16 height 16
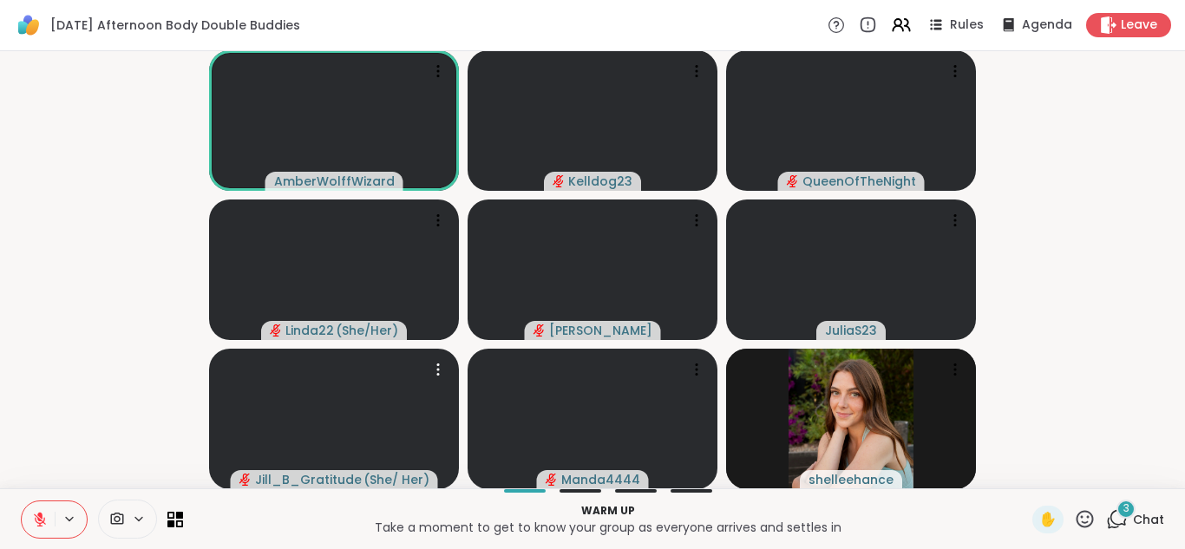
click at [55, 331] on video-player-container "AmberWolffWizard Kelldog23 QueenOfTheNight Linda22 ( She/Her ) Adrienne_QueenOf…" at bounding box center [592, 269] width 1164 height 423
